Goal: Information Seeking & Learning: Check status

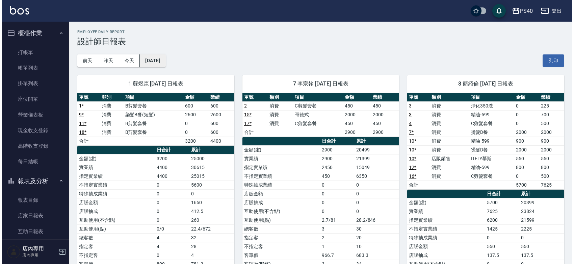
scroll to position [100, 0]
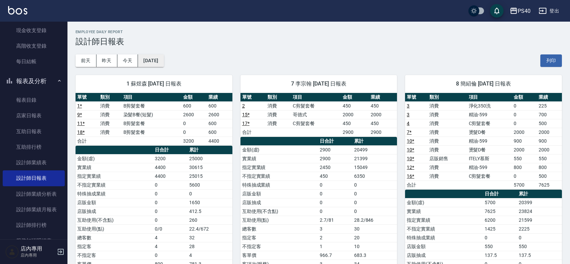
click at [164, 66] on button "2025/10/06" at bounding box center [151, 60] width 26 height 12
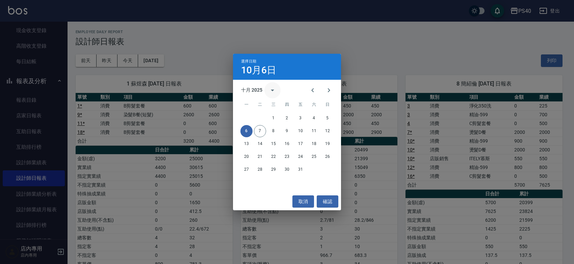
click at [270, 91] on icon "calendar view is open, switch to year view" at bounding box center [272, 90] width 8 height 8
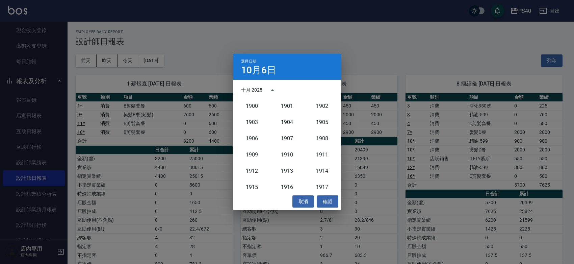
scroll to position [625, 0]
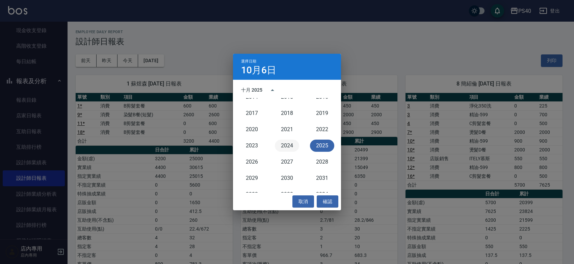
click at [286, 149] on button "2024" at bounding box center [287, 145] width 24 height 12
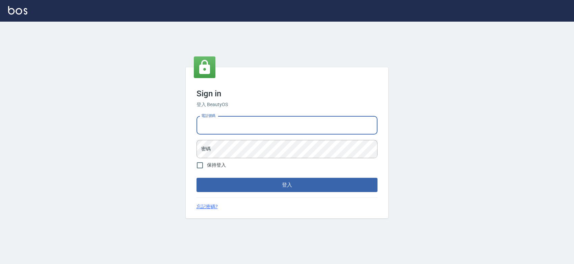
click at [283, 119] on input "電話號碼" at bounding box center [286, 125] width 181 height 18
type input "0427061917"
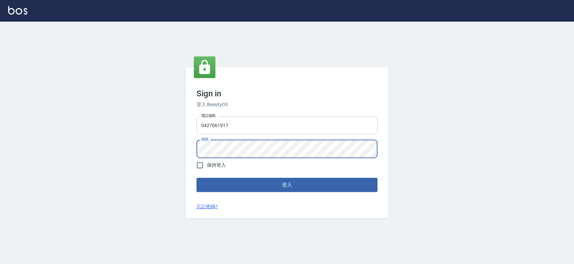
click at [196, 178] on button "登入" at bounding box center [286, 185] width 181 height 14
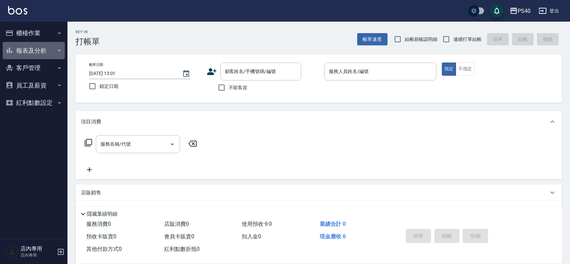
click at [35, 51] on button "報表及分析" at bounding box center [34, 51] width 62 height 18
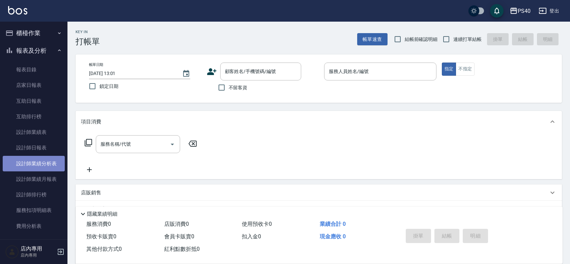
click at [41, 167] on link "設計師業績分析表" at bounding box center [34, 164] width 62 height 16
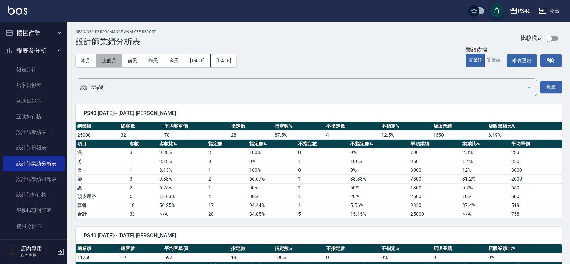
click at [108, 64] on button "上個月" at bounding box center [110, 60] width 26 height 12
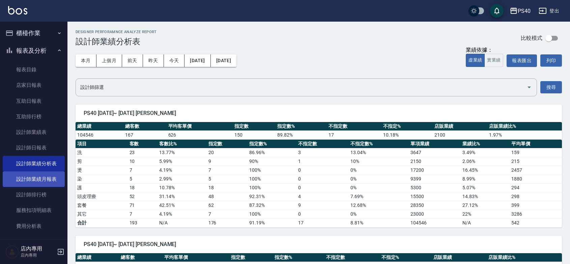
click at [46, 180] on link "設計師業績月報表" at bounding box center [34, 179] width 62 height 16
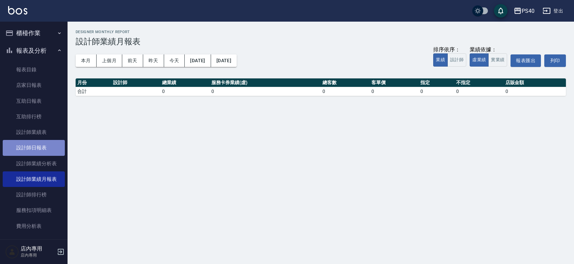
click at [36, 150] on link "設計師日報表" at bounding box center [34, 148] width 62 height 16
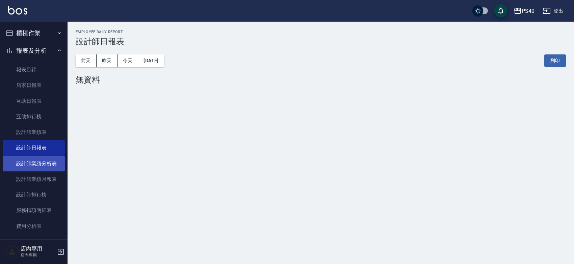
click at [47, 160] on link "設計師業績分析表" at bounding box center [34, 164] width 62 height 16
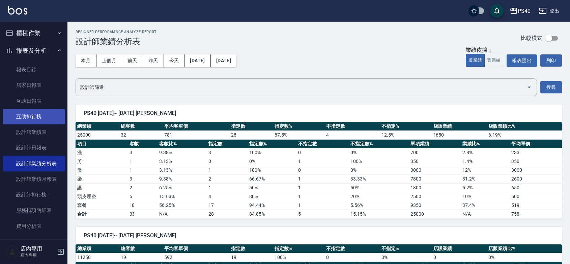
click at [23, 124] on link "互助排行榜" at bounding box center [34, 117] width 62 height 16
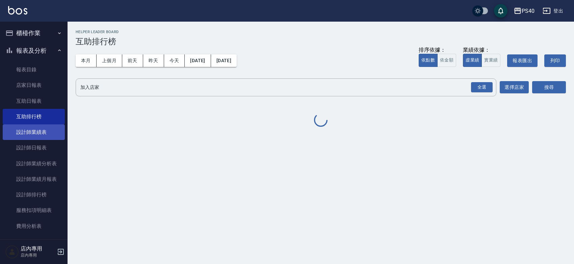
click at [31, 132] on link "設計師業績表" at bounding box center [34, 132] width 62 height 16
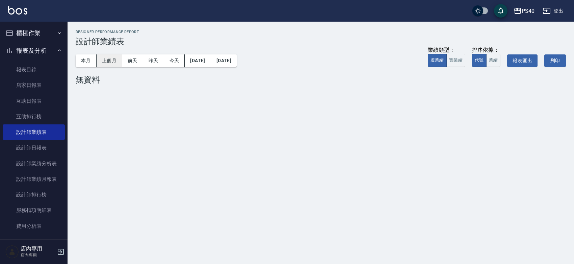
click at [111, 62] on button "上個月" at bounding box center [110, 60] width 26 height 12
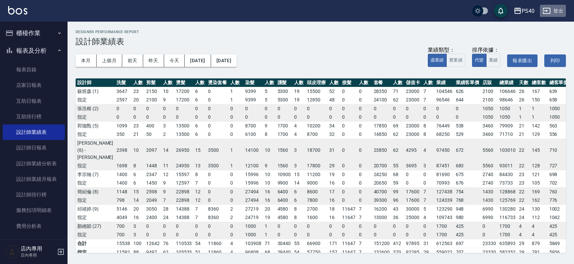
click at [557, 14] on button "登出" at bounding box center [553, 11] width 26 height 12
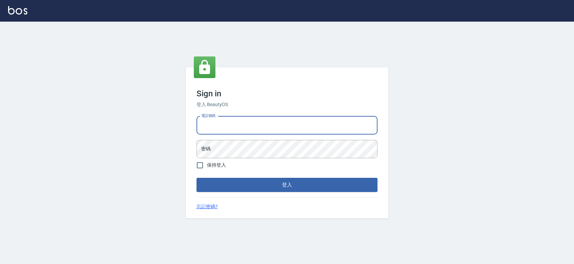
type input "0931261253"
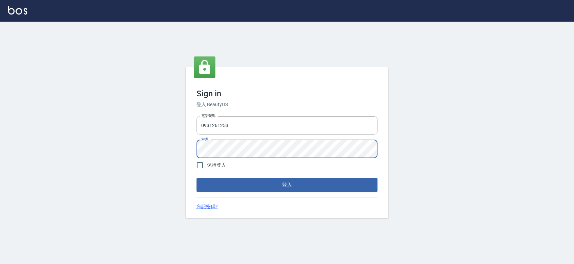
click at [196, 178] on button "登入" at bounding box center [286, 185] width 181 height 14
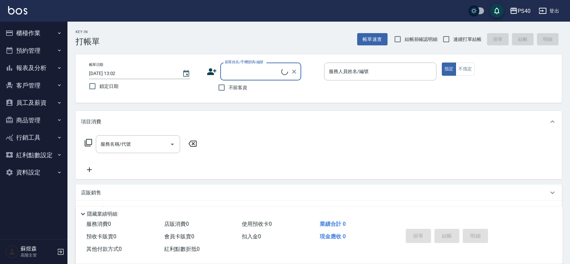
click at [38, 68] on button "報表及分析" at bounding box center [34, 68] width 62 height 18
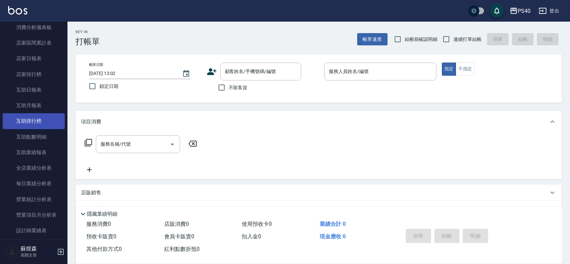
scroll to position [197, 0]
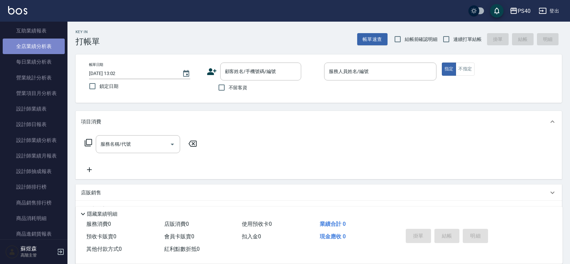
click at [42, 46] on link "全店業績分析表" at bounding box center [34, 46] width 62 height 16
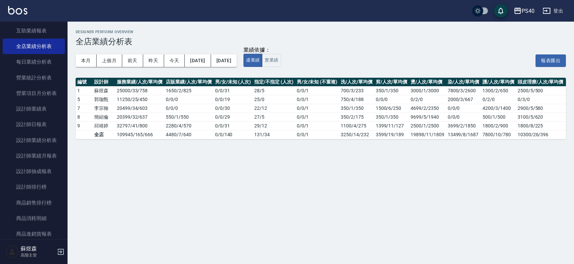
click at [308, 60] on div "業績依據： 虛業績 實業績 報表匯出" at bounding box center [404, 60] width 322 height 13
click at [281, 60] on button "實業績" at bounding box center [271, 60] width 19 height 13
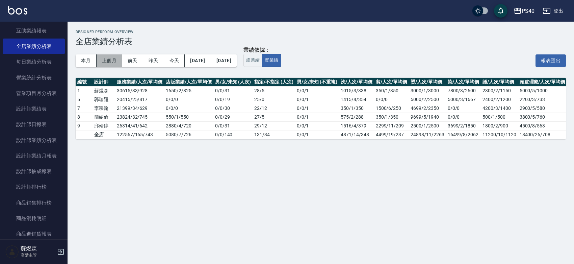
click at [114, 60] on button "上個月" at bounding box center [110, 60] width 26 height 12
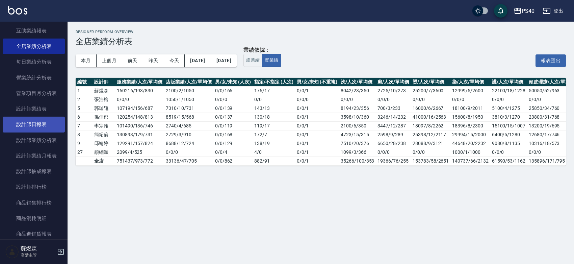
click at [39, 125] on link "設計師日報表" at bounding box center [34, 124] width 62 height 16
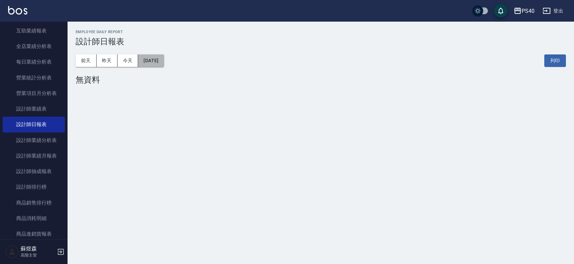
click at [152, 60] on button "2025/10/07" at bounding box center [151, 60] width 26 height 12
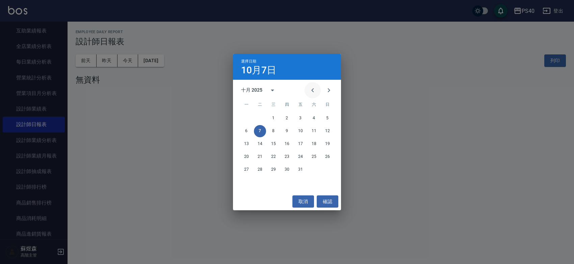
click at [312, 93] on icon "Previous month" at bounding box center [313, 90] width 8 height 8
click at [257, 166] on button "30" at bounding box center [260, 169] width 12 height 12
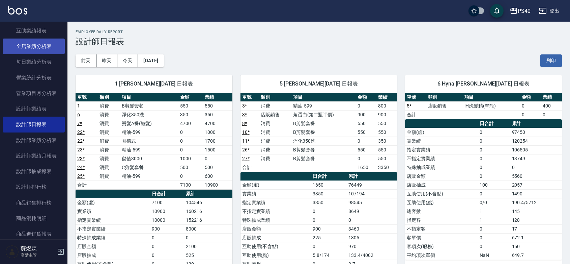
click at [39, 48] on link "全店業績分析表" at bounding box center [34, 46] width 62 height 16
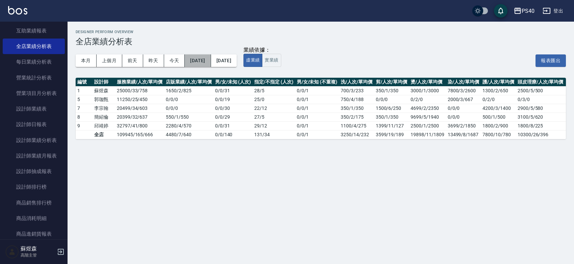
click at [206, 60] on button "2025/10/01" at bounding box center [198, 60] width 26 height 12
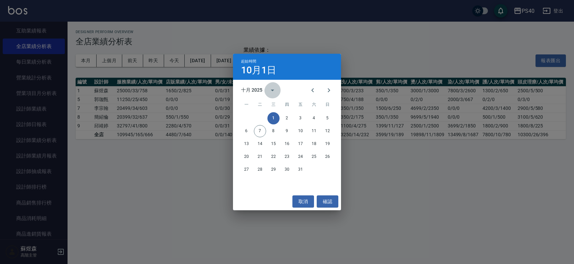
click at [266, 88] on button "calendar view is open, switch to year view" at bounding box center [272, 90] width 16 height 16
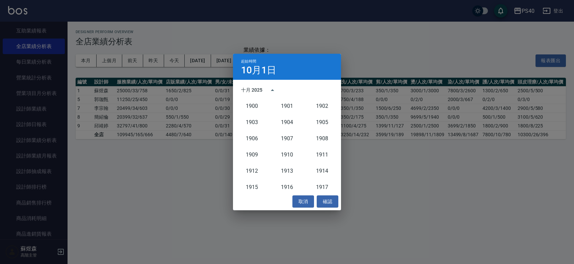
scroll to position [625, 0]
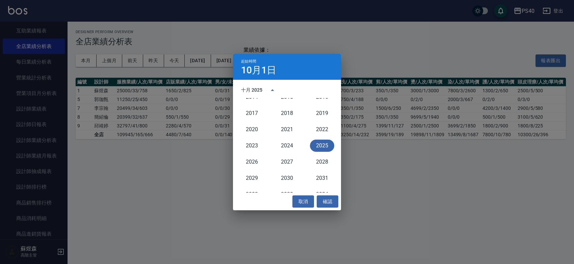
drag, startPoint x: 54, startPoint y: 107, endPoint x: 42, endPoint y: 107, distance: 12.2
click at [53, 107] on div "起始時間 10月1日 十月 2025 1900 1901 1902 1903 1904 1905 1906 1907 1908 1909 1910 1911 …" at bounding box center [287, 132] width 574 height 264
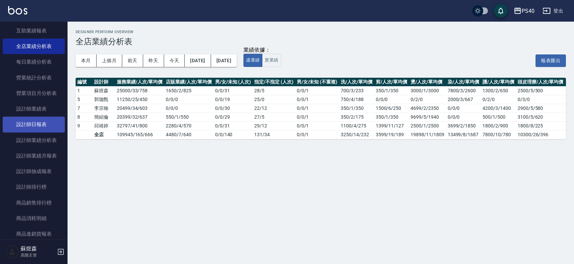
click at [32, 125] on link "設計師日報表" at bounding box center [34, 124] width 62 height 16
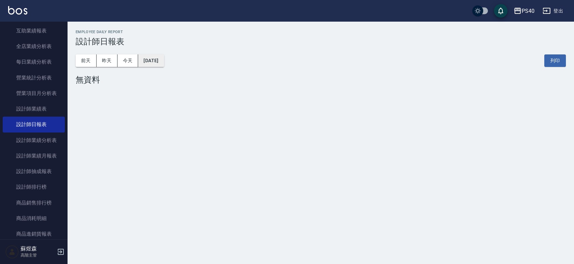
click at [164, 64] on button "2025/10/07" at bounding box center [151, 60] width 26 height 12
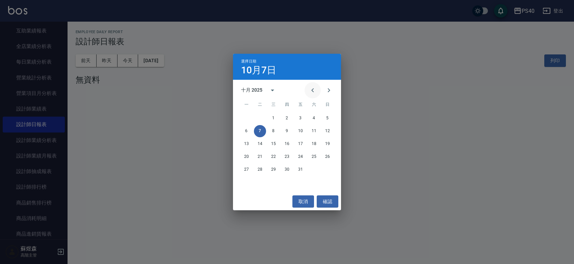
click at [313, 93] on icon "Previous month" at bounding box center [313, 90] width 8 height 8
click at [263, 94] on div "九月 2025" at bounding box center [260, 90] width 39 height 16
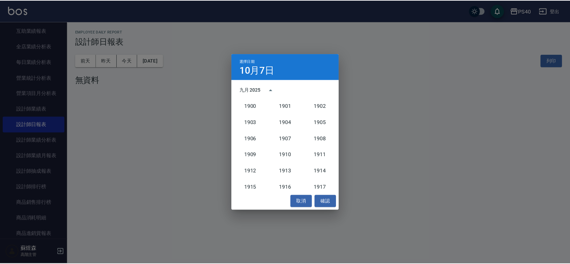
scroll to position [625, 0]
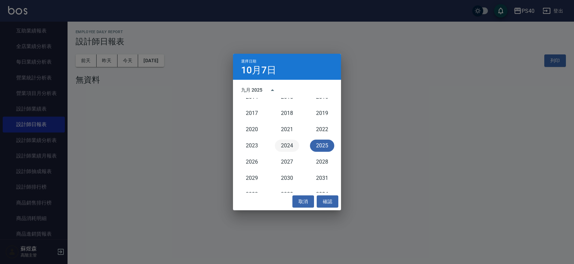
click at [284, 148] on button "2024" at bounding box center [287, 145] width 24 height 12
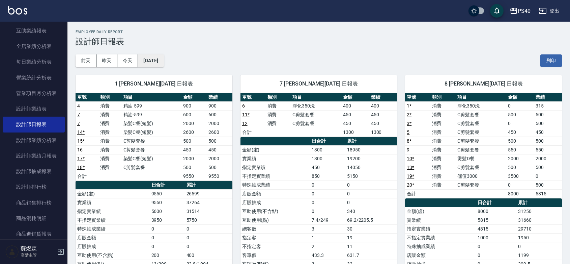
click at [154, 58] on button "2024/10/07" at bounding box center [151, 60] width 26 height 12
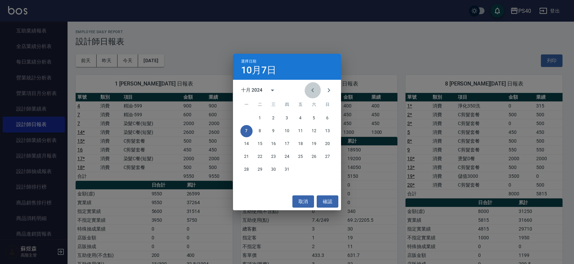
click at [313, 91] on icon "Previous month" at bounding box center [313, 90] width 8 height 8
click at [246, 180] on button "30" at bounding box center [246, 182] width 12 height 12
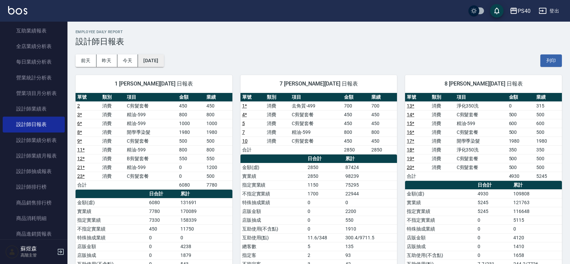
click at [156, 54] on button "2024/09/30" at bounding box center [151, 60] width 26 height 12
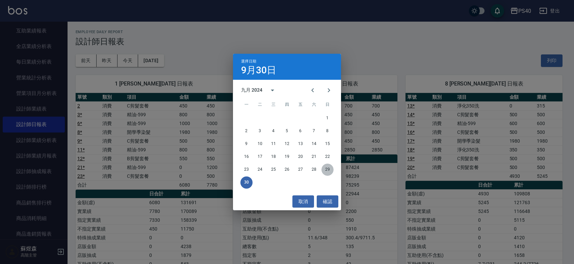
click at [327, 169] on button "29" at bounding box center [327, 169] width 12 height 12
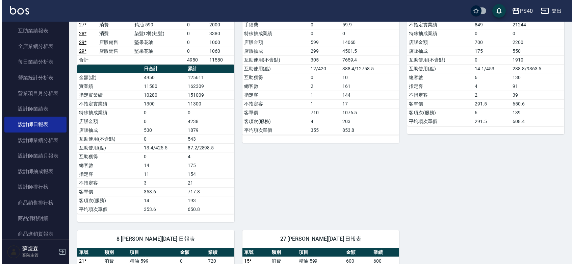
scroll to position [17, 0]
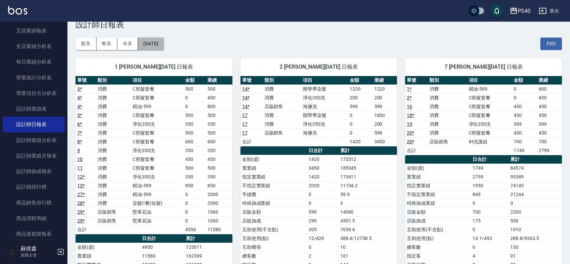
click at [157, 48] on button "2024/09/29" at bounding box center [151, 43] width 26 height 12
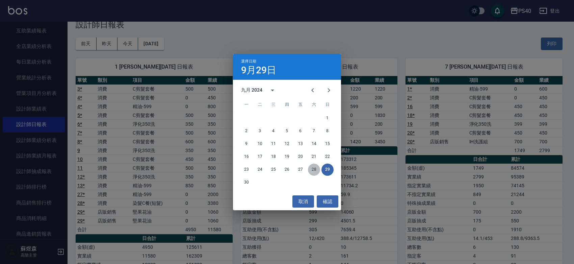
click at [314, 171] on button "28" at bounding box center [314, 169] width 12 height 12
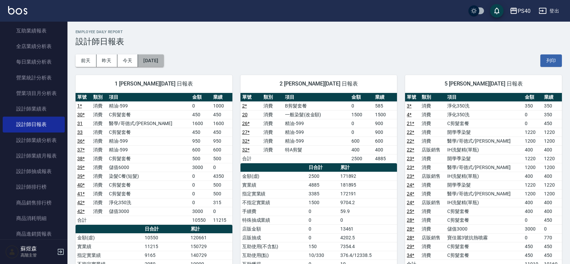
click at [164, 65] on button "2024/09/28" at bounding box center [151, 60] width 26 height 12
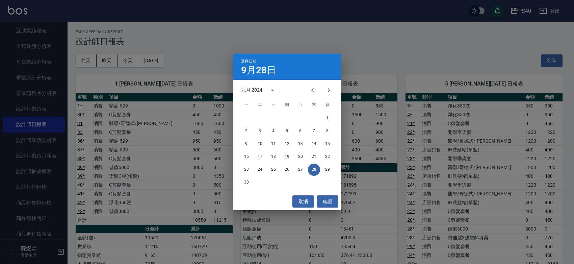
click at [195, 58] on div "選擇日期 9月28日 九月 2024 一 二 三 四 五 六 日 1 2 3 4 5 6 7 8 9 10 11 12 13 14 15 16 17 18 1…" at bounding box center [287, 132] width 574 height 264
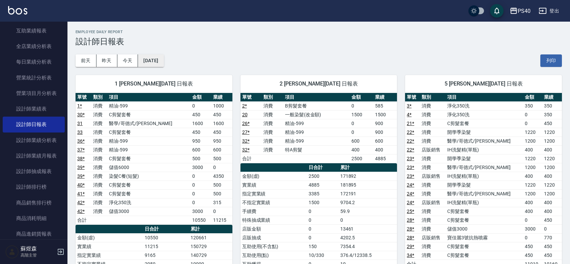
click at [155, 58] on button "2024/09/28" at bounding box center [151, 60] width 26 height 12
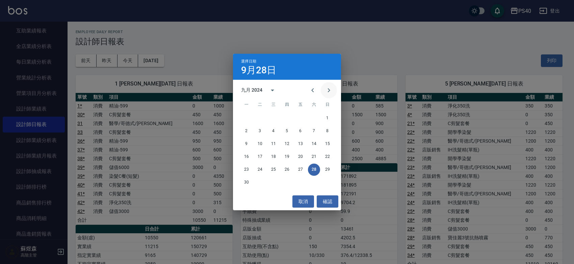
click at [326, 91] on icon "Next month" at bounding box center [329, 90] width 8 height 8
click at [327, 90] on icon "Next month" at bounding box center [329, 90] width 8 height 8
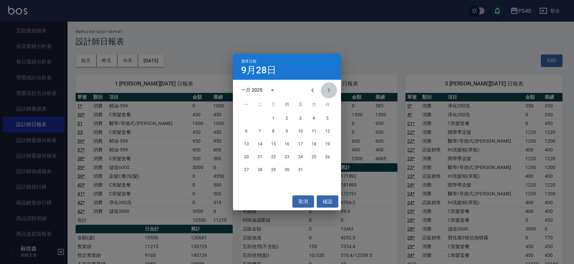
click at [327, 90] on icon "Next month" at bounding box center [329, 90] width 8 height 8
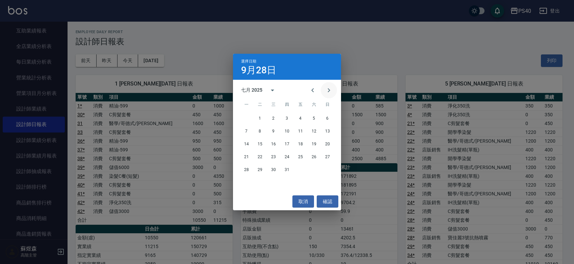
click at [327, 90] on icon "Next month" at bounding box center [329, 90] width 8 height 8
click at [304, 86] on button "Previous month" at bounding box center [312, 90] width 16 height 16
click at [258, 168] on button "30" at bounding box center [260, 169] width 12 height 12
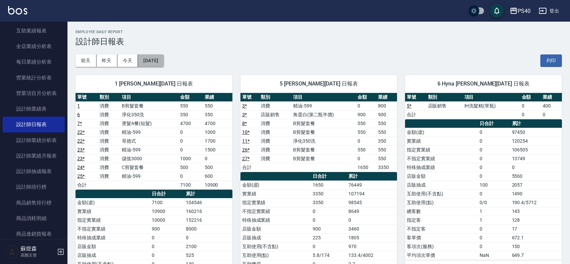
click at [156, 61] on button "2025/09/30" at bounding box center [151, 60] width 26 height 12
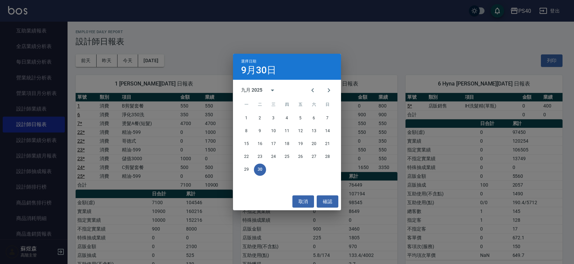
click at [252, 48] on div "選擇日期 9月30日 九月 2025 一 二 三 四 五 六 日 1 2 3 4 5 6 7 8 9 10 11 12 13 14 15 16 17 18 1…" at bounding box center [287, 132] width 574 height 264
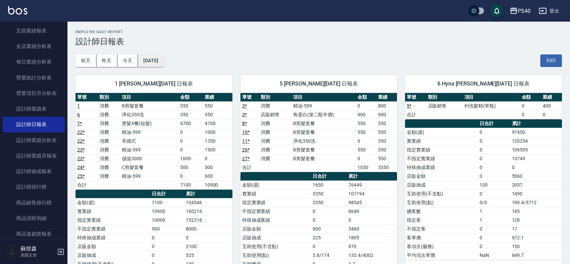
click at [164, 63] on button "2025/09/30" at bounding box center [151, 60] width 26 height 12
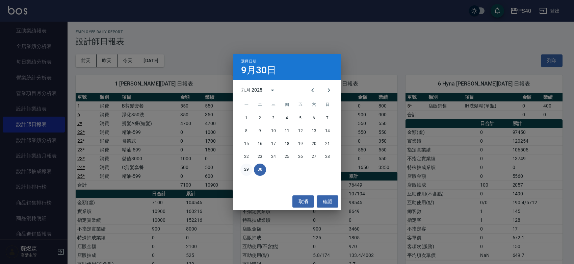
click at [246, 166] on button "29" at bounding box center [246, 169] width 12 height 12
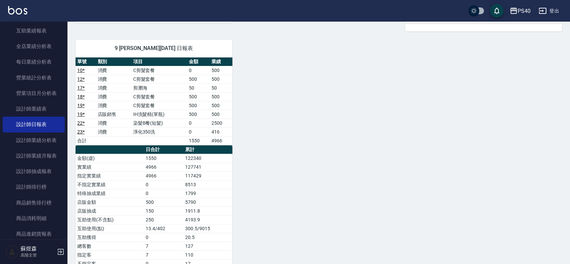
scroll to position [375, 0]
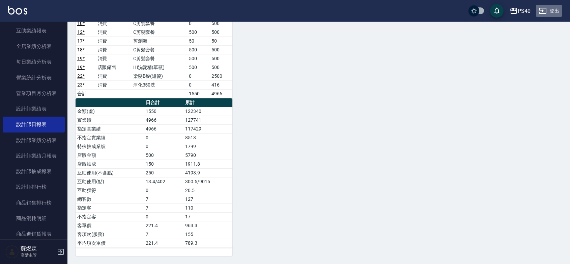
click at [546, 9] on icon "button" at bounding box center [543, 11] width 8 height 8
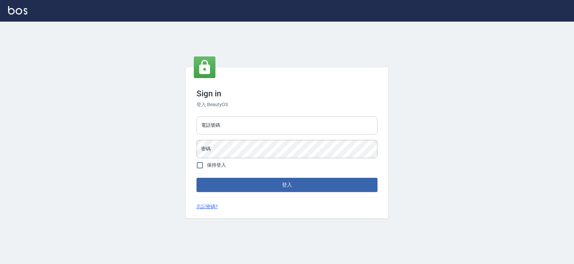
click at [365, 120] on input "電話號碼" at bounding box center [286, 125] width 181 height 18
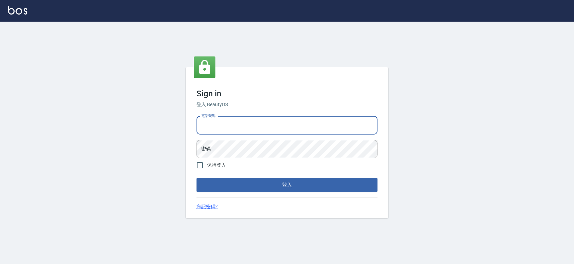
type input "0427061917"
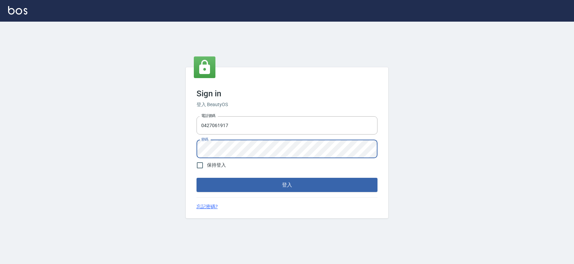
click at [196, 178] on button "登入" at bounding box center [286, 185] width 181 height 14
